Goal: Check status: Check status

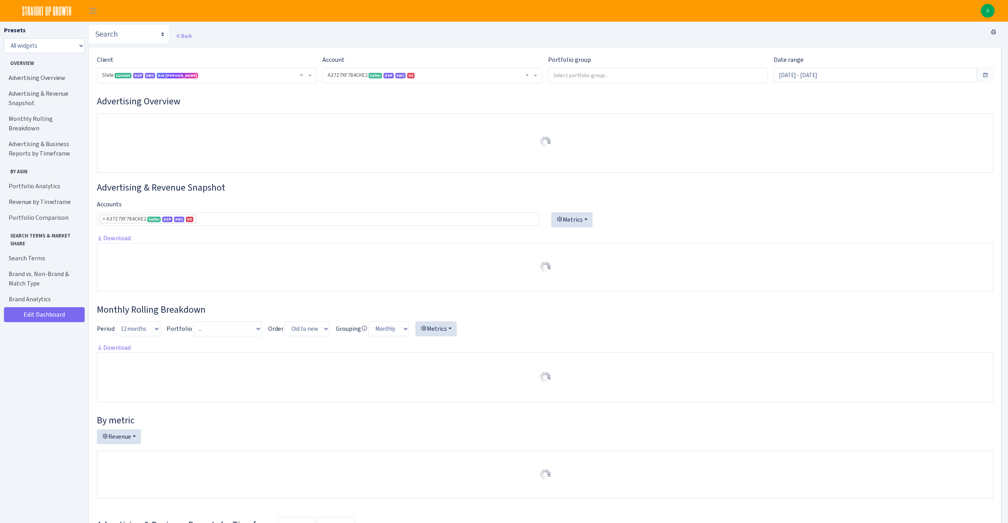
select select "2829161462337174"
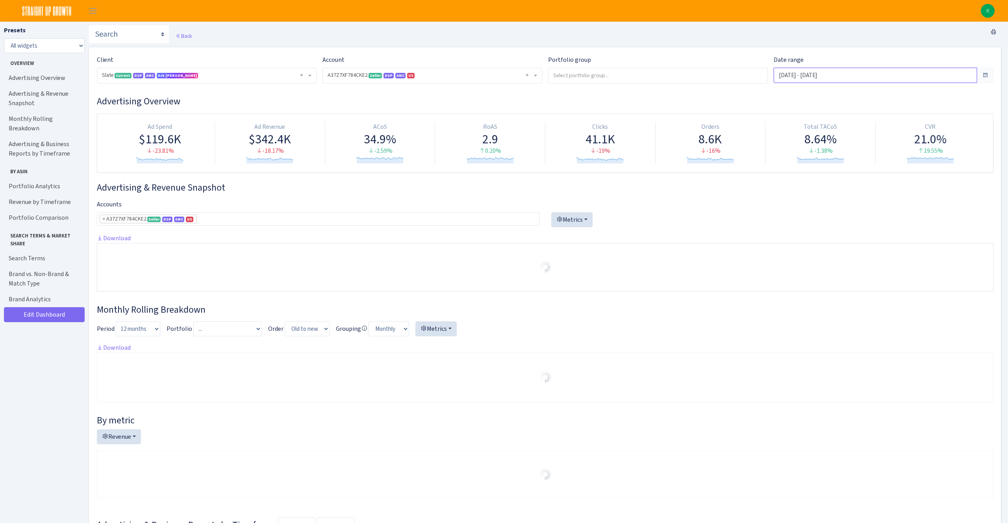
click at [846, 76] on input "Aug 25, 2025 - Sep 23, 2025" at bounding box center [875, 75] width 203 height 15
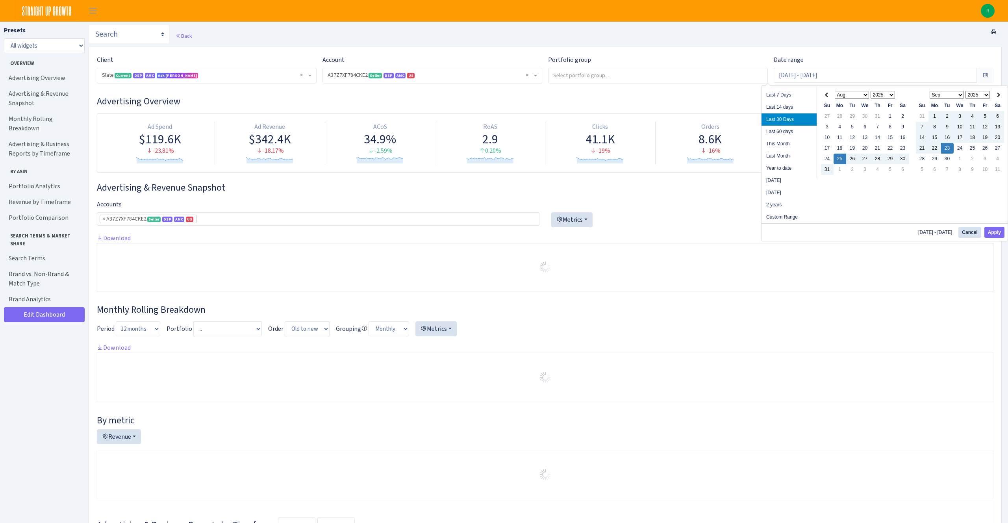
click at [788, 170] on li "Year to date" at bounding box center [788, 168] width 55 height 12
type input "[DATE] - [DATE]"
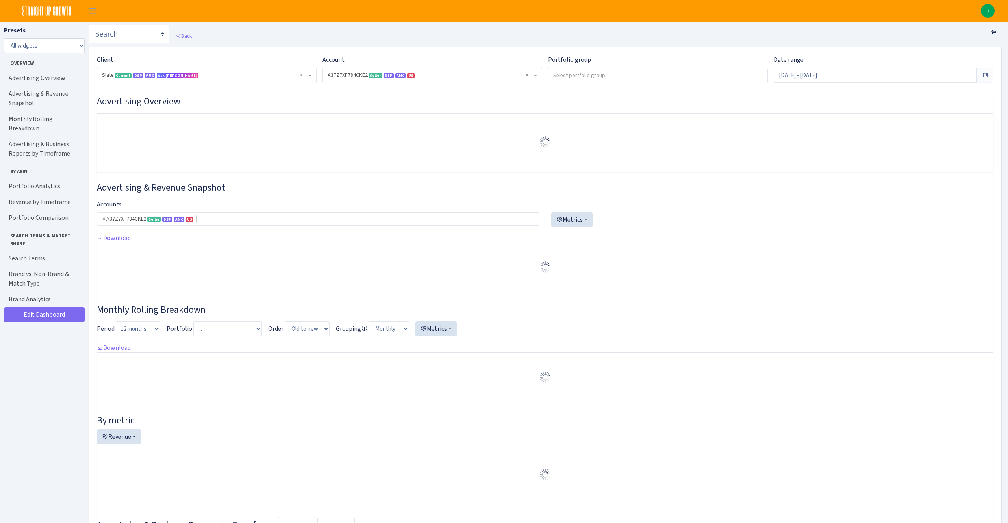
select select "2829161462337174"
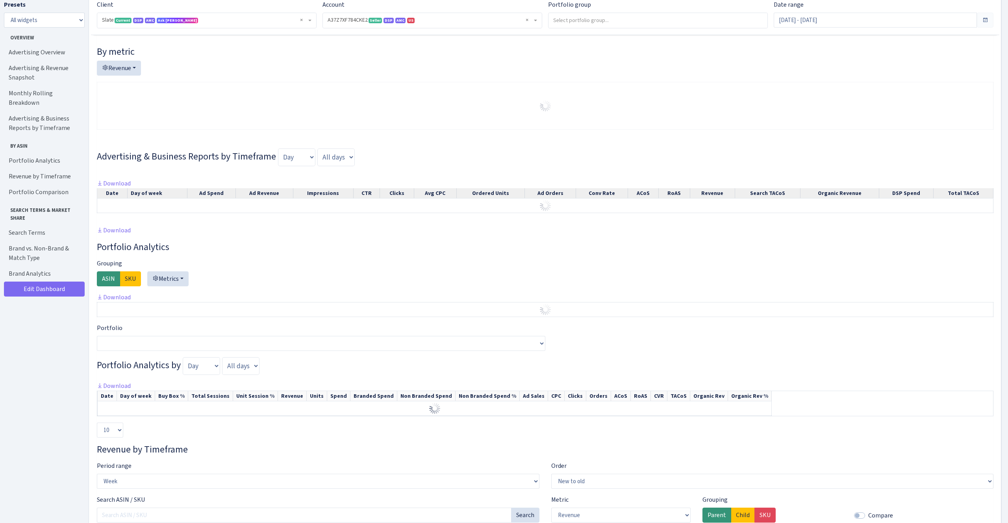
scroll to position [363, 0]
